Goal: Task Accomplishment & Management: Complete application form

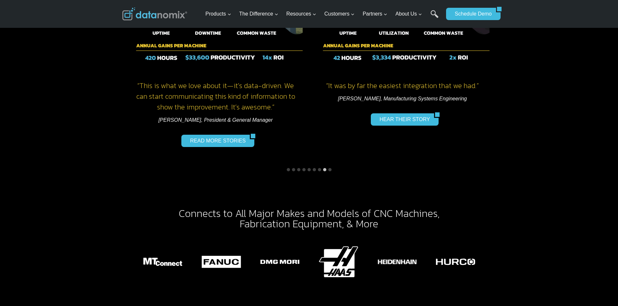
scroll to position [875, 0]
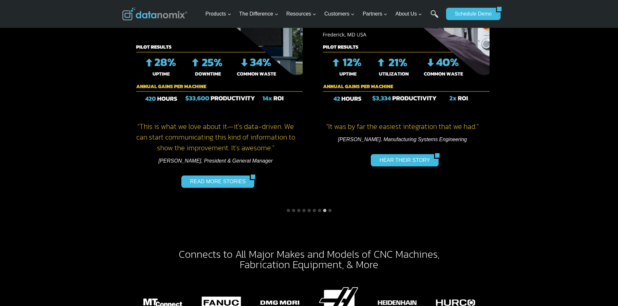
click at [238, 62] on img "8 of 9" at bounding box center [216, 46] width 174 height 130
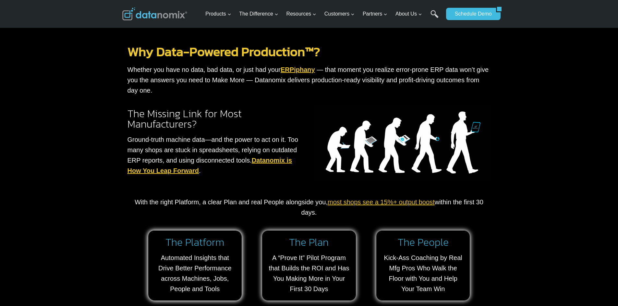
scroll to position [389, 0]
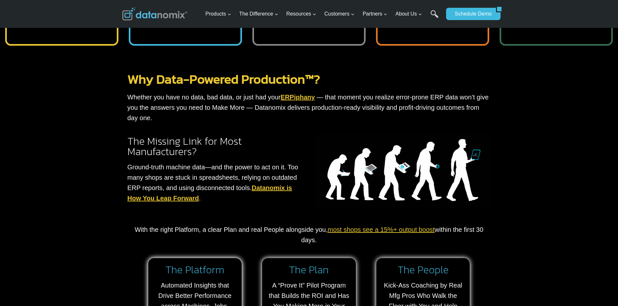
click at [574, 35] on li "Automated part-level profitability analysis" at bounding box center [561, 31] width 84 height 20
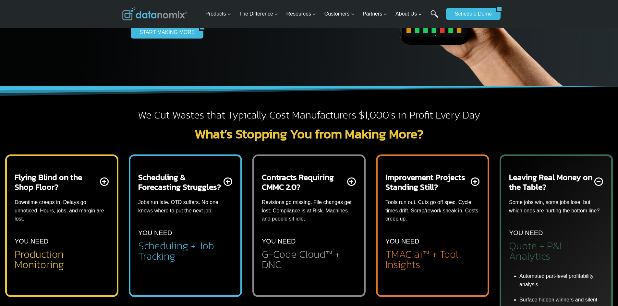
scroll to position [130, 0]
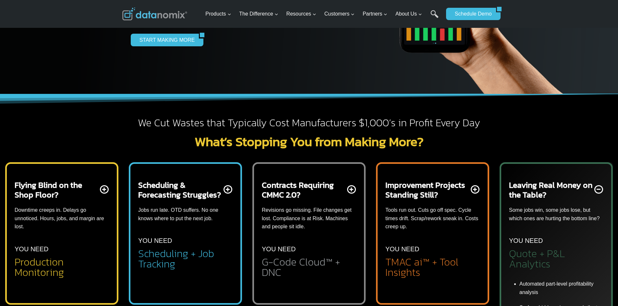
click at [314, 186] on h2 "Contracts Requiring CMMC 2.0?" at bounding box center [304, 189] width 84 height 19
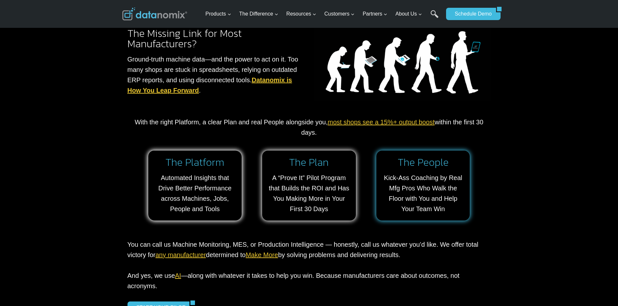
scroll to position [746, 0]
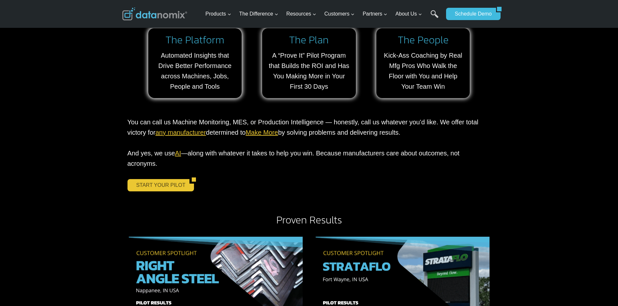
click at [158, 179] on link "START YOUR PILOT" at bounding box center [158, 185] width 62 height 12
